Goal: Information Seeking & Learning: Learn about a topic

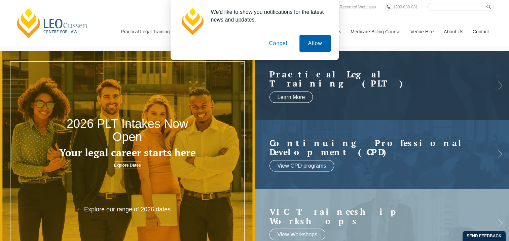
click at [306, 44] on button "Allow" at bounding box center [314, 43] width 31 height 17
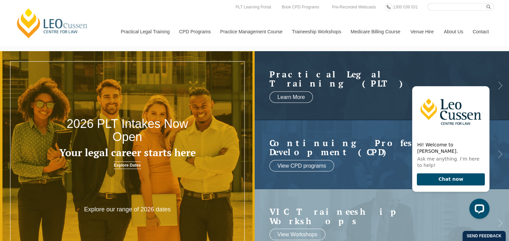
click at [445, 3] on input "Search here" at bounding box center [460, 6] width 67 height 7
type input "conveyancing"
click at [486, 3] on button "submit" at bounding box center [489, 6] width 7 height 7
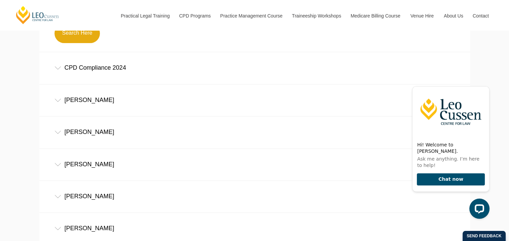
scroll to position [269, 0]
click at [56, 70] on icon at bounding box center [57, 68] width 7 height 3
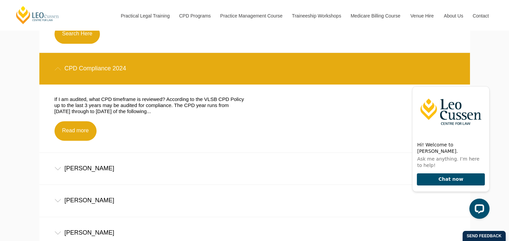
click at [56, 70] on icon at bounding box center [57, 68] width 7 height 3
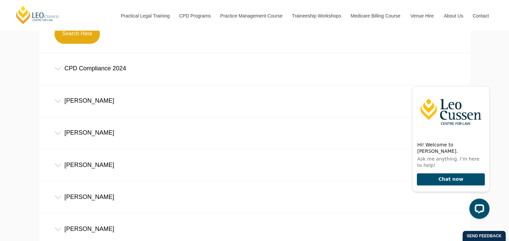
click at [61, 103] on icon at bounding box center [57, 100] width 7 height 3
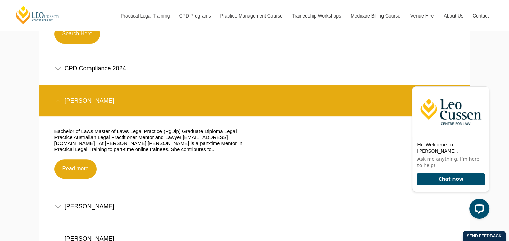
click at [61, 103] on icon at bounding box center [57, 100] width 7 height 3
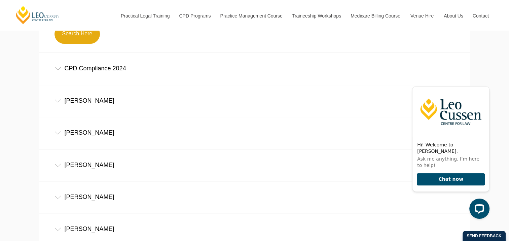
click at [60, 132] on div "Frank Walsh" at bounding box center [254, 132] width 430 height 31
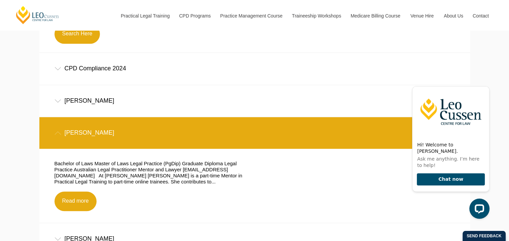
click at [60, 132] on div "Frank Walsh" at bounding box center [254, 132] width 430 height 31
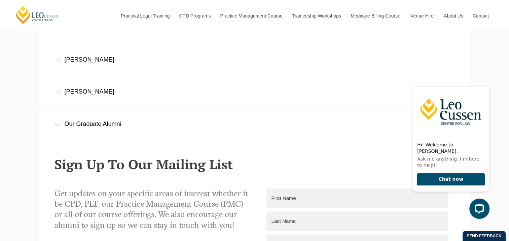
scroll to position [471, 0]
click at [55, 125] on icon at bounding box center [57, 123] width 7 height 3
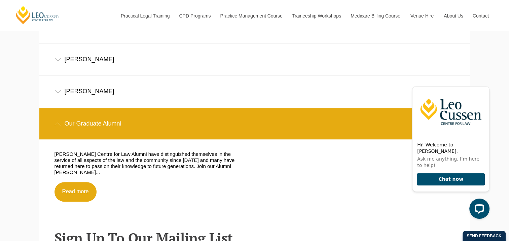
click at [55, 125] on icon at bounding box center [57, 123] width 7 height 3
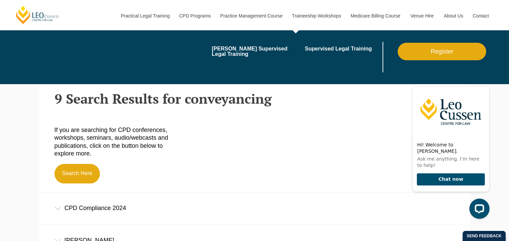
scroll to position [101, 0]
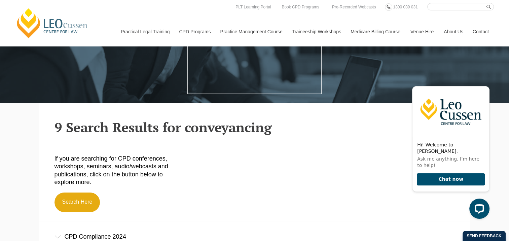
click at [375, 30] on link "Medicare Billing Course" at bounding box center [375, 31] width 60 height 29
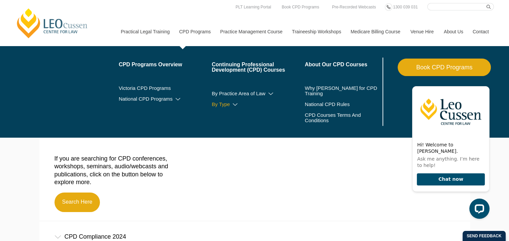
click at [223, 103] on link "By Type" at bounding box center [258, 104] width 93 height 5
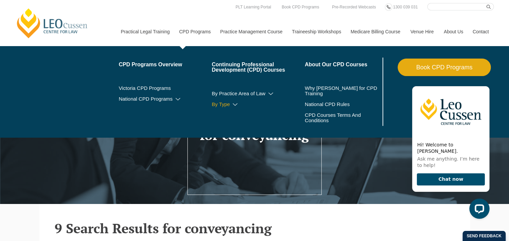
click at [233, 104] on icon at bounding box center [235, 104] width 7 height 5
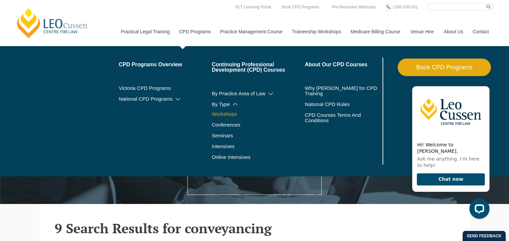
click at [230, 115] on link "Workshops" at bounding box center [258, 113] width 93 height 5
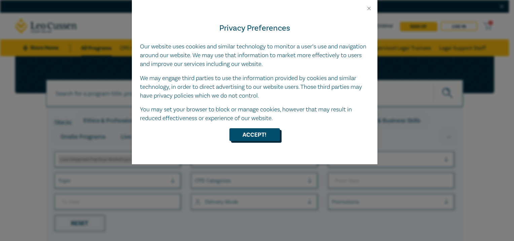
click at [263, 139] on button "Accept!" at bounding box center [254, 134] width 50 height 13
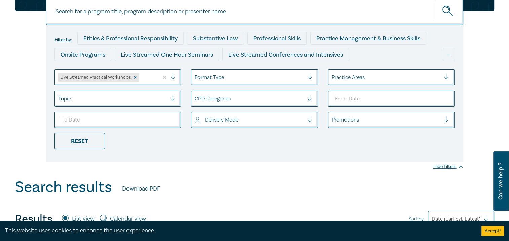
scroll to position [67, 0]
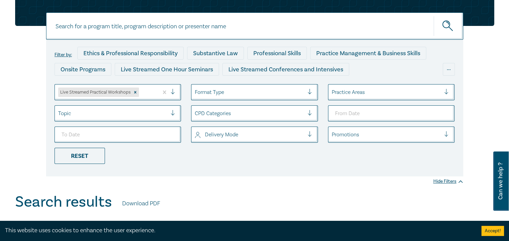
click at [182, 28] on input at bounding box center [254, 25] width 417 height 27
type input "conveyancing"
click at [433, 16] on button "submit" at bounding box center [448, 26] width 30 height 21
click at [448, 27] on icon "submit" at bounding box center [450, 29] width 4 height 4
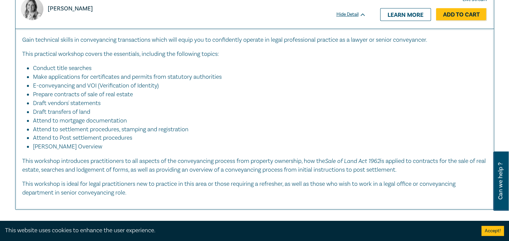
scroll to position [303, 0]
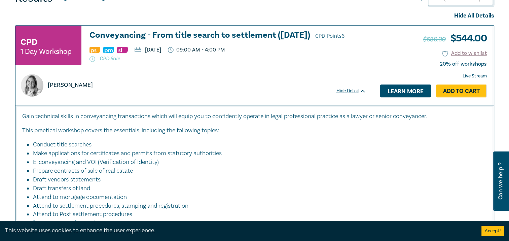
click at [420, 97] on link "Learn more" at bounding box center [405, 90] width 51 height 13
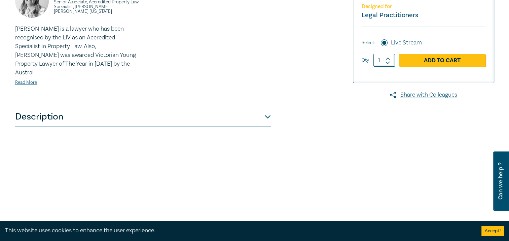
scroll to position [235, 0]
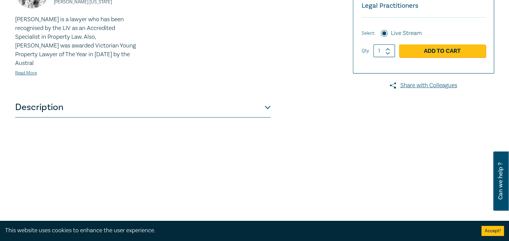
click at [88, 87] on div "[PERSON_NAME] Senior Associate, Accredited Property Law Specialist, [PERSON_NAM…" at bounding box center [143, 31] width 256 height 133
click at [96, 98] on button "Description" at bounding box center [143, 107] width 256 height 20
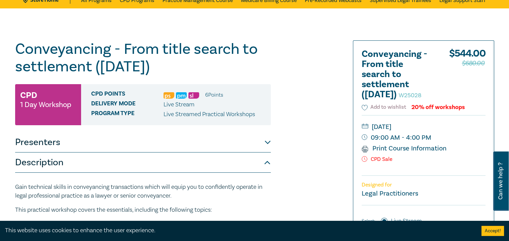
scroll to position [34, 0]
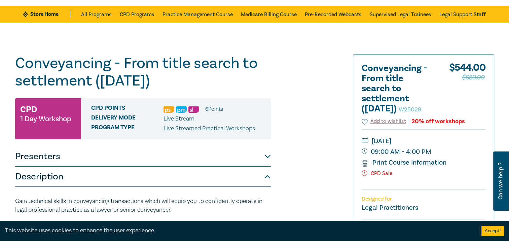
drag, startPoint x: 72, startPoint y: 118, endPoint x: -1, endPoint y: 126, distance: 73.7
click at [292, 104] on div "Conveyancing - From title search to settlement ([DATE]) W25028 CPD 1 Day Worksh…" at bounding box center [173, 231] width 325 height 354
click at [238, 85] on h1 "Conveyancing - From title search to settlement ([DATE]) W25028" at bounding box center [143, 71] width 256 height 35
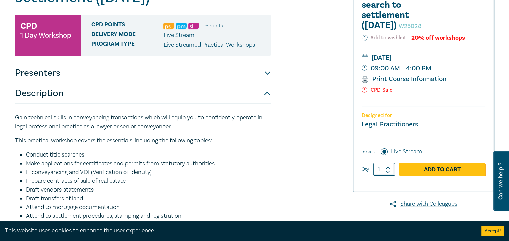
scroll to position [101, 0]
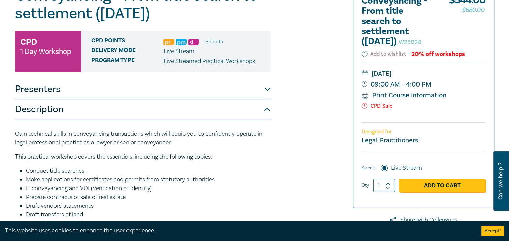
click at [269, 91] on button "Presenters" at bounding box center [143, 89] width 256 height 20
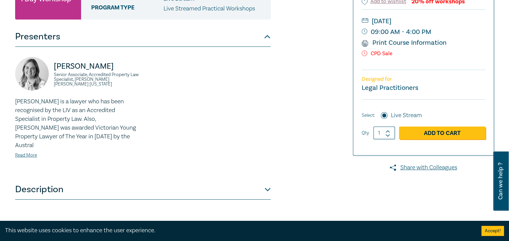
scroll to position [168, 0]
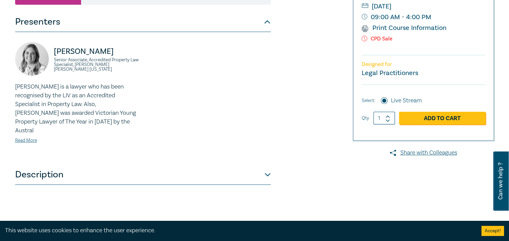
click at [263, 26] on button "Presenters" at bounding box center [143, 22] width 256 height 20
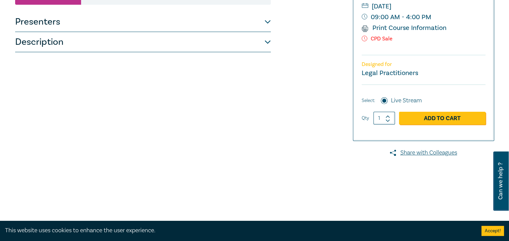
click at [265, 40] on button "Description" at bounding box center [143, 42] width 256 height 20
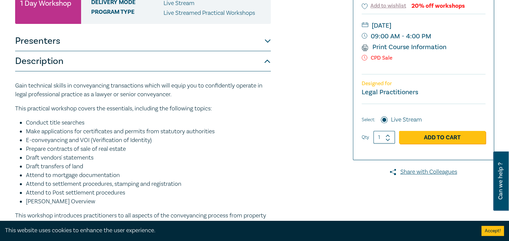
scroll to position [135, 0]
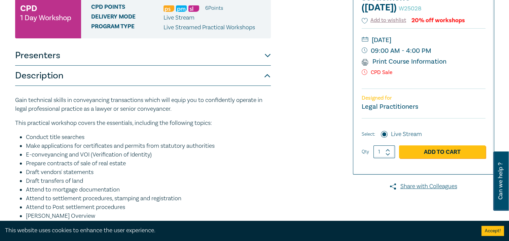
click at [268, 71] on button "Description" at bounding box center [143, 76] width 256 height 20
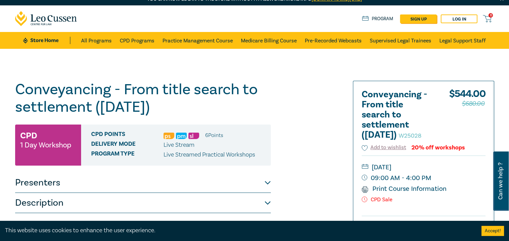
scroll to position [0, 0]
